Goal: Task Accomplishment & Management: Complete application form

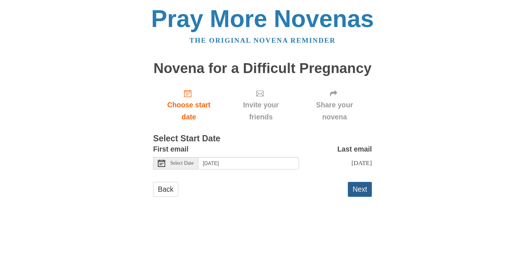
click at [362, 187] on button "Next" at bounding box center [360, 189] width 24 height 15
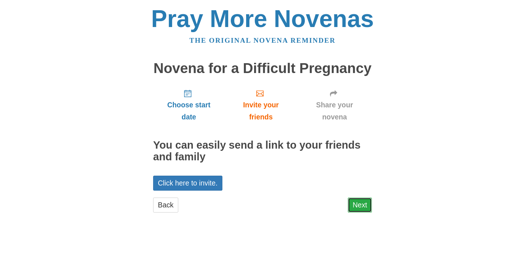
click at [363, 205] on link "Next" at bounding box center [360, 204] width 24 height 15
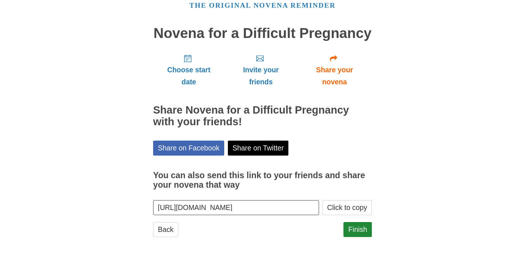
scroll to position [37, 0]
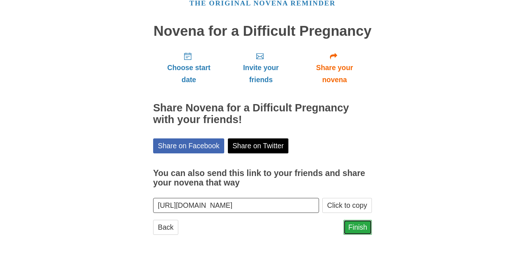
click at [357, 226] on link "Finish" at bounding box center [358, 227] width 28 height 15
